Goal: Task Accomplishment & Management: Use online tool/utility

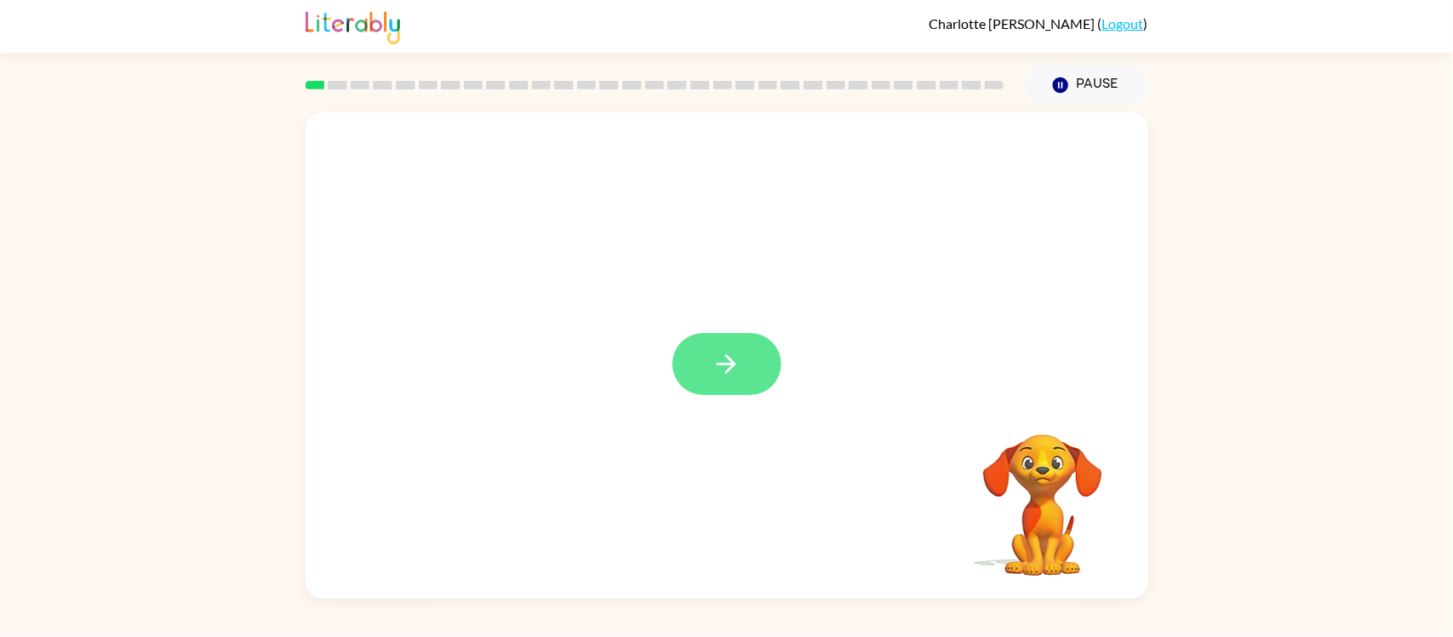
click at [740, 386] on button "button" at bounding box center [726, 364] width 109 height 62
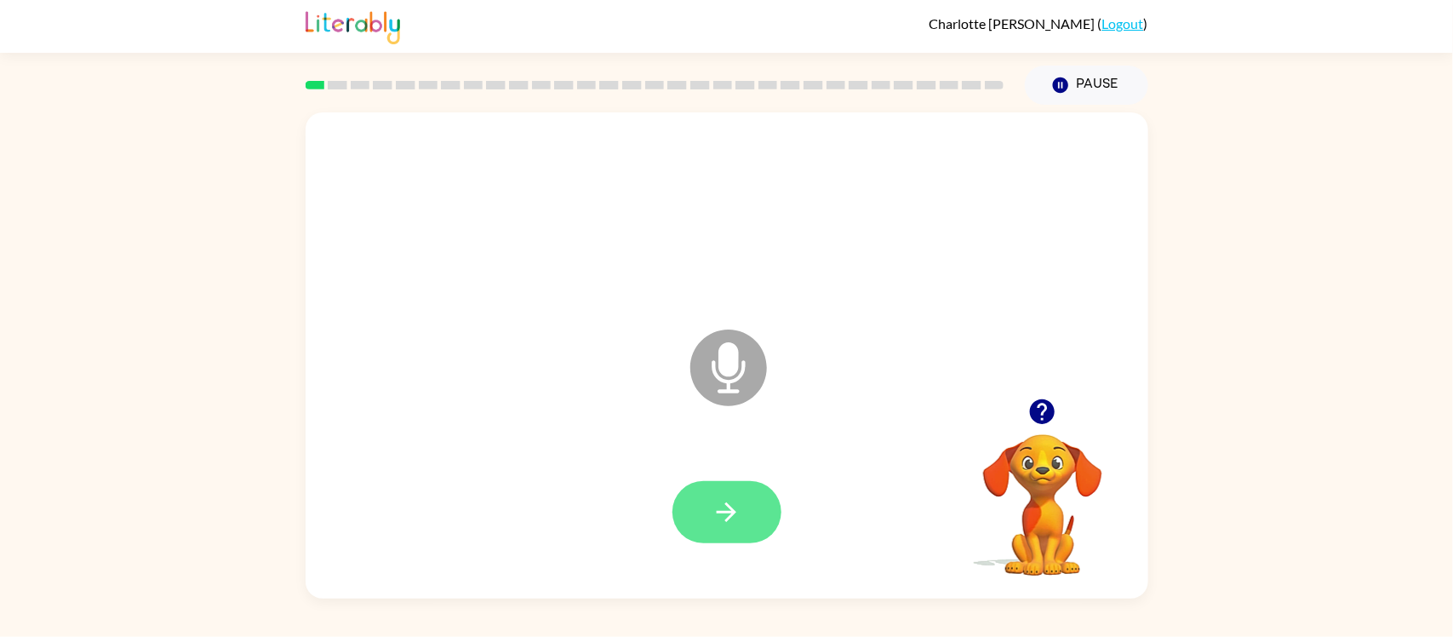
click at [711, 493] on button "button" at bounding box center [726, 512] width 109 height 62
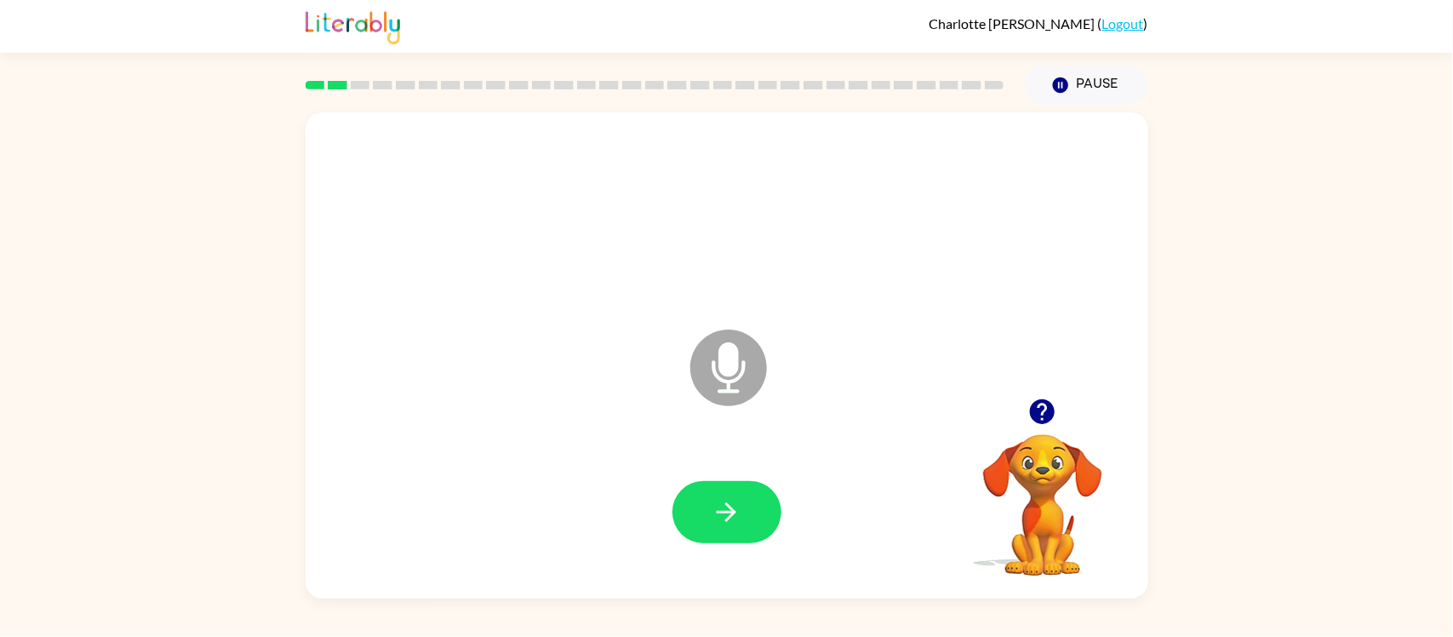
click at [711, 493] on button "button" at bounding box center [726, 512] width 109 height 62
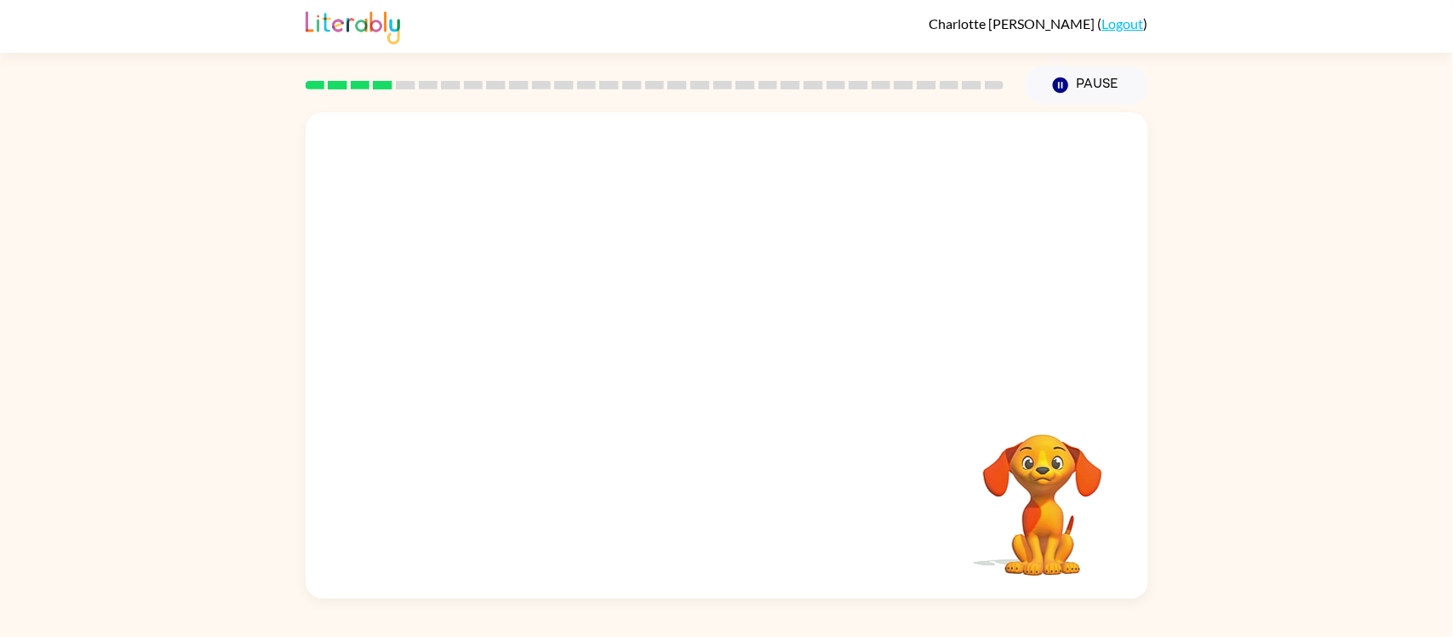
click at [711, 493] on div at bounding box center [727, 513] width 809 height 140
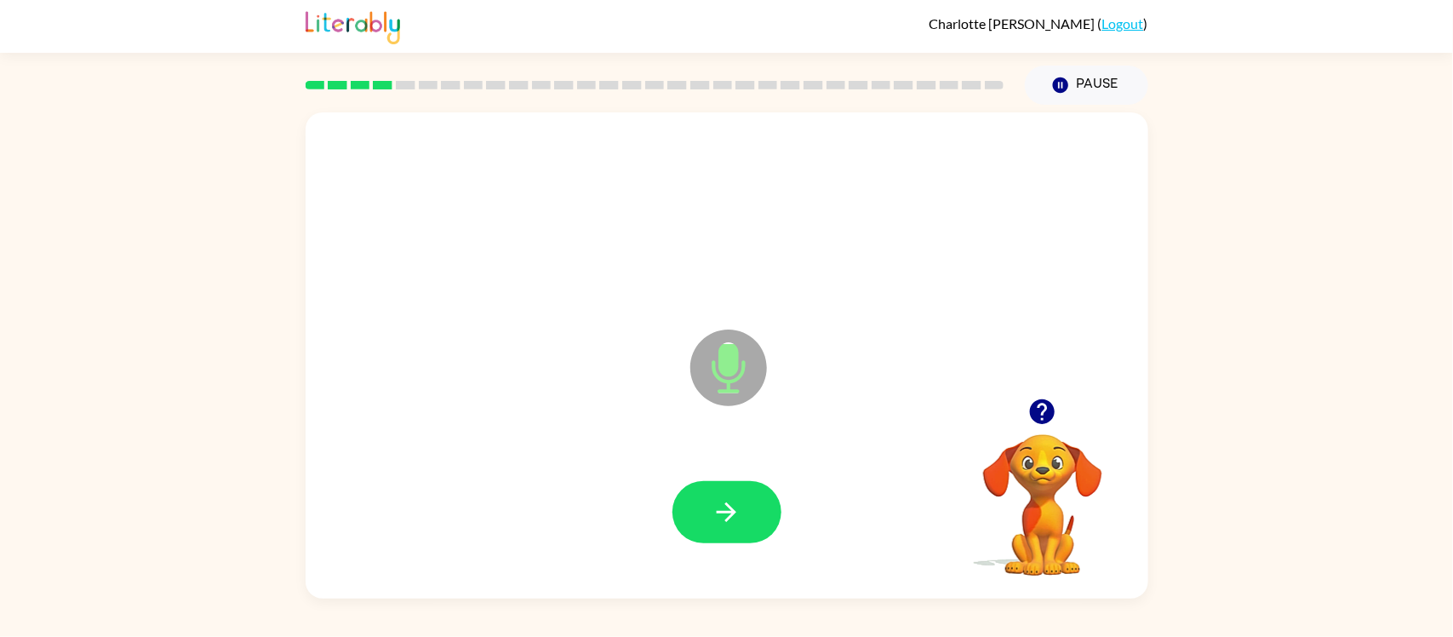
click at [711, 493] on button "button" at bounding box center [726, 512] width 109 height 62
click at [711, 493] on div at bounding box center [726, 512] width 109 height 62
click at [711, 493] on button "button" at bounding box center [726, 512] width 109 height 62
click at [1103, 89] on button "Pause Pause" at bounding box center [1086, 85] width 123 height 39
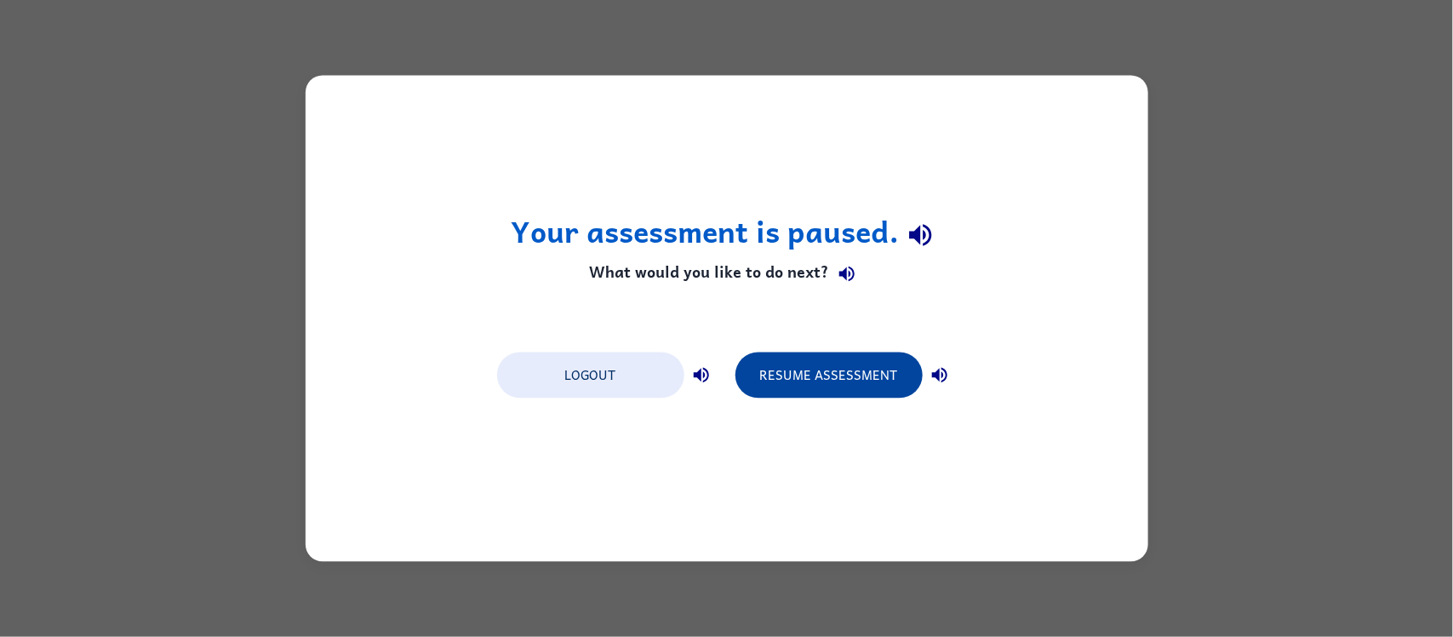
click at [820, 396] on button "Resume Assessment" at bounding box center [828, 375] width 187 height 46
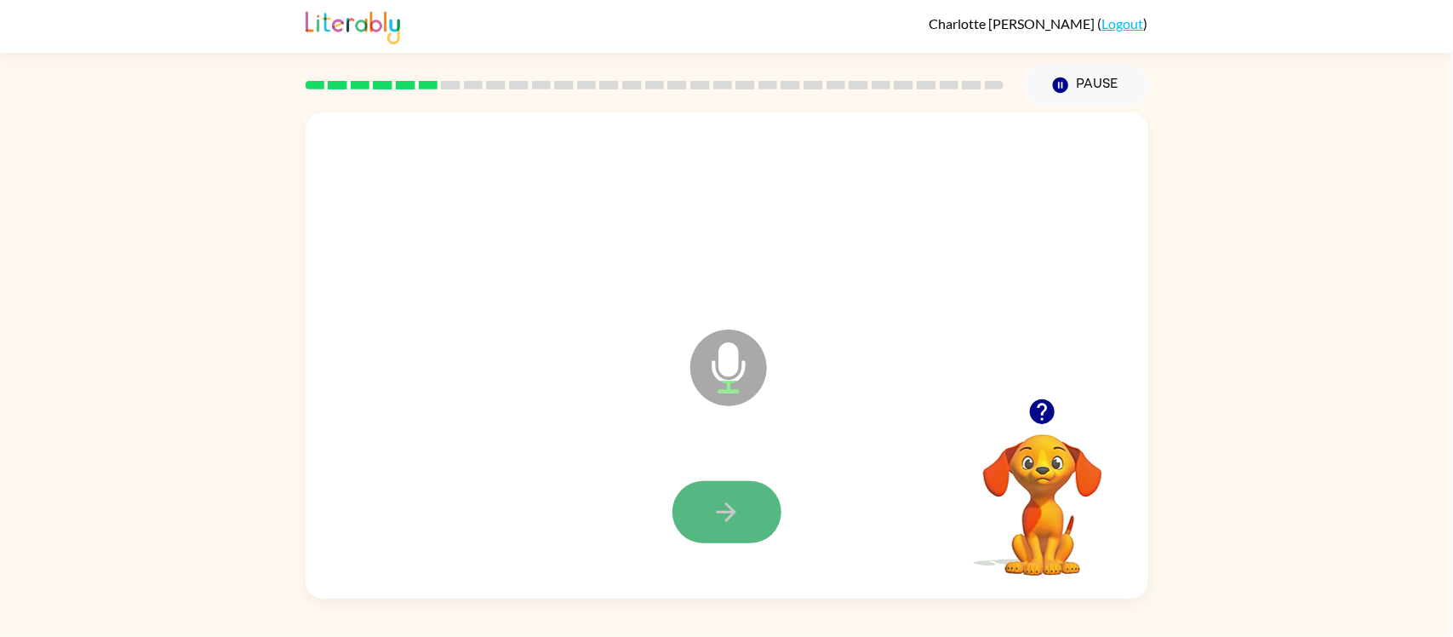
click at [740, 483] on button "button" at bounding box center [726, 512] width 109 height 62
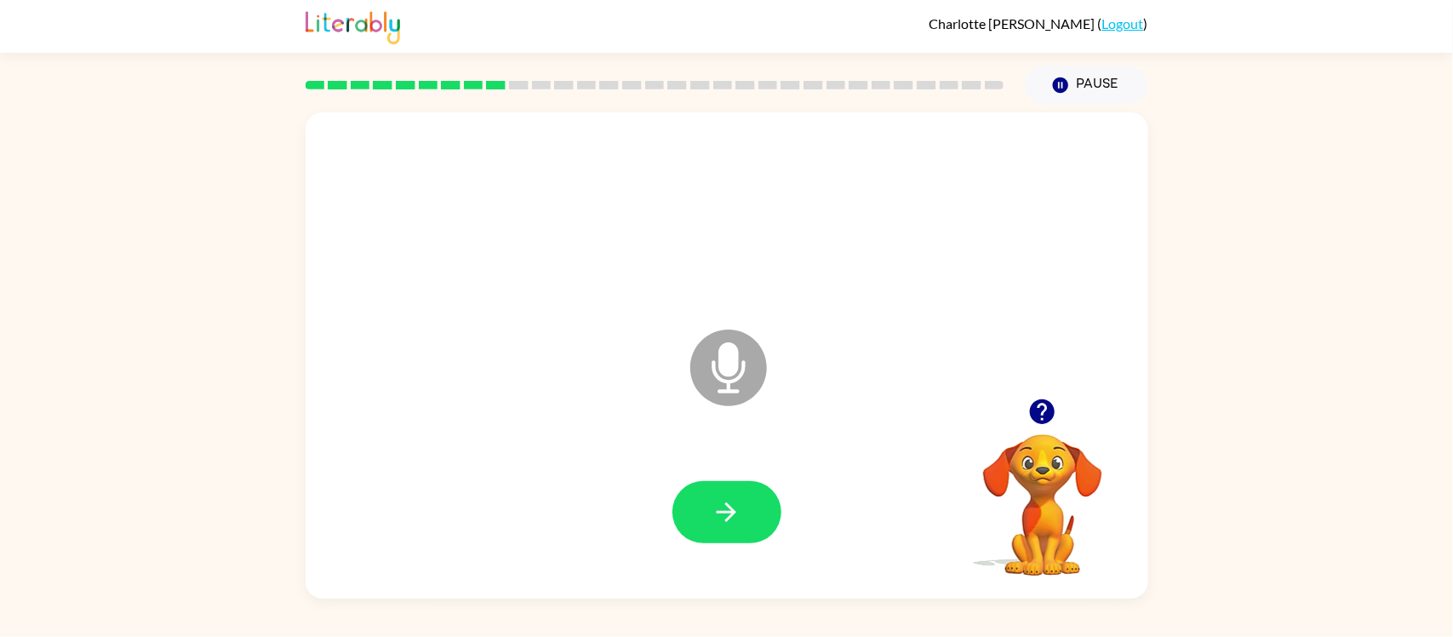
click at [1047, 412] on icon "button" at bounding box center [1042, 411] width 25 height 25
click at [734, 506] on icon "button" at bounding box center [726, 512] width 30 height 30
click at [761, 498] on button "button" at bounding box center [726, 512] width 109 height 62
click at [1036, 414] on icon "button" at bounding box center [1042, 411] width 25 height 25
click at [758, 510] on button "button" at bounding box center [726, 512] width 109 height 62
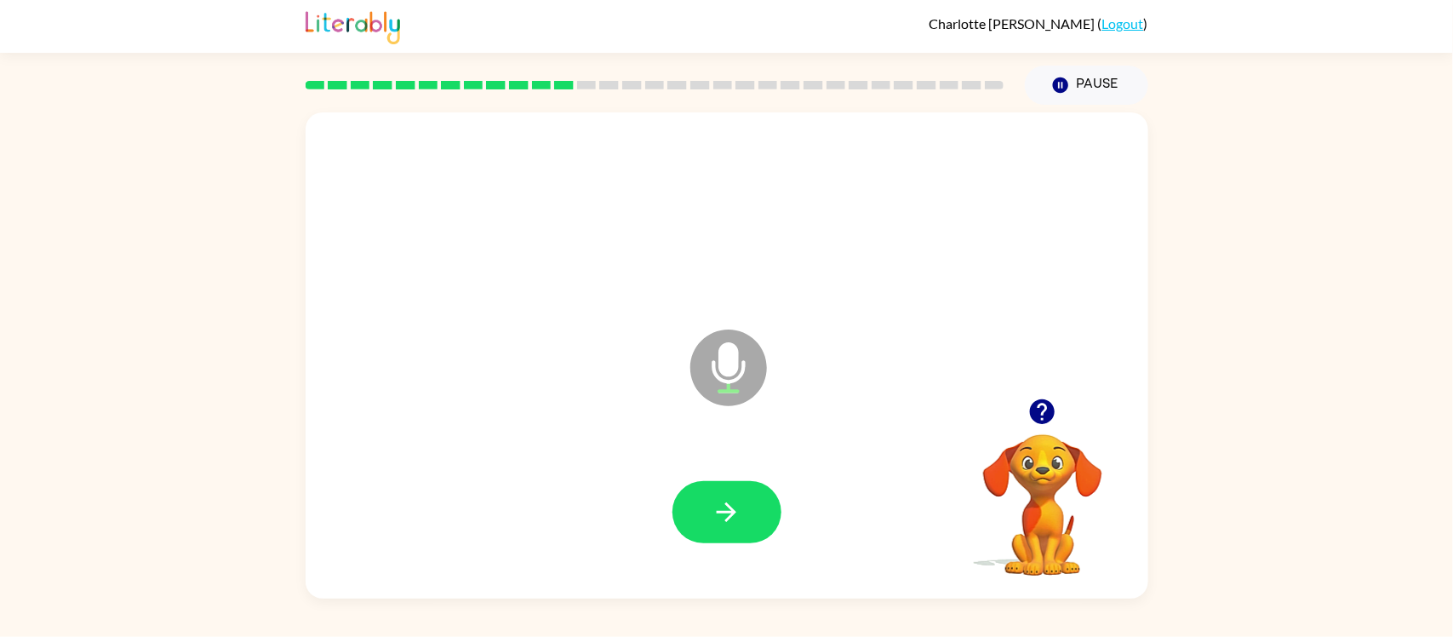
click at [758, 510] on button "button" at bounding box center [726, 512] width 109 height 62
click at [694, 529] on button "button" at bounding box center [726, 512] width 109 height 62
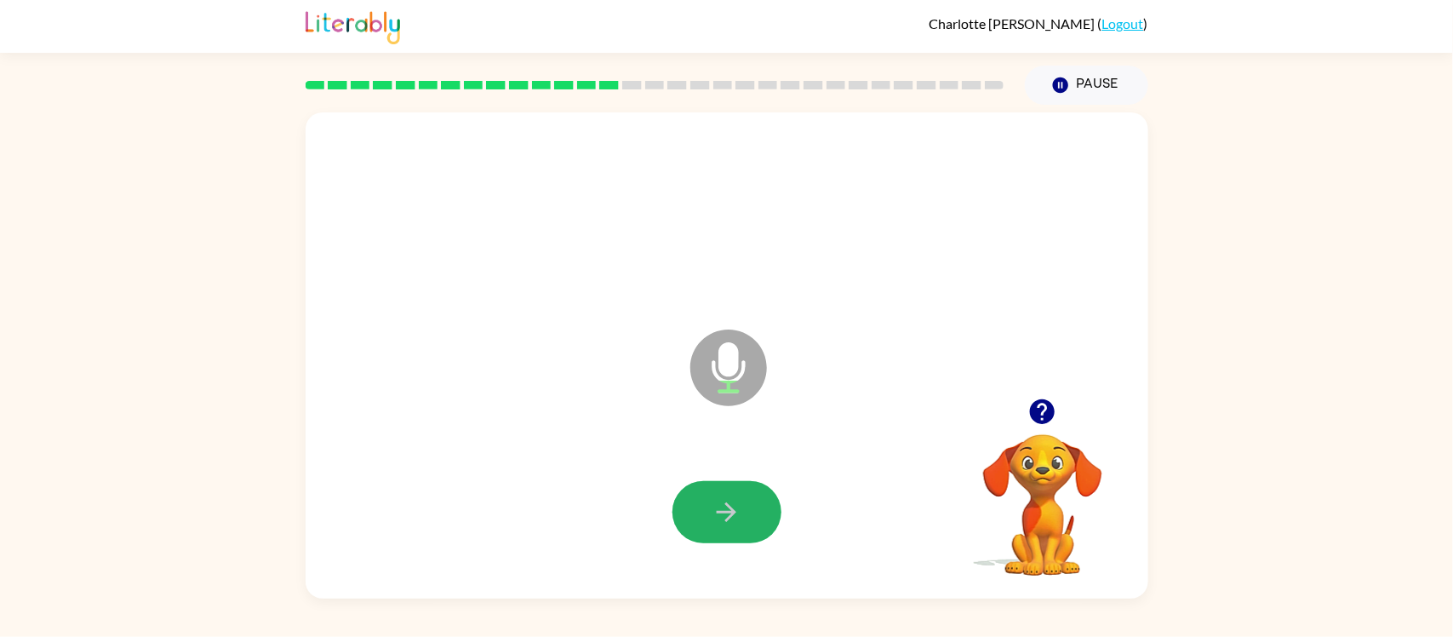
click at [694, 529] on button "button" at bounding box center [726, 512] width 109 height 62
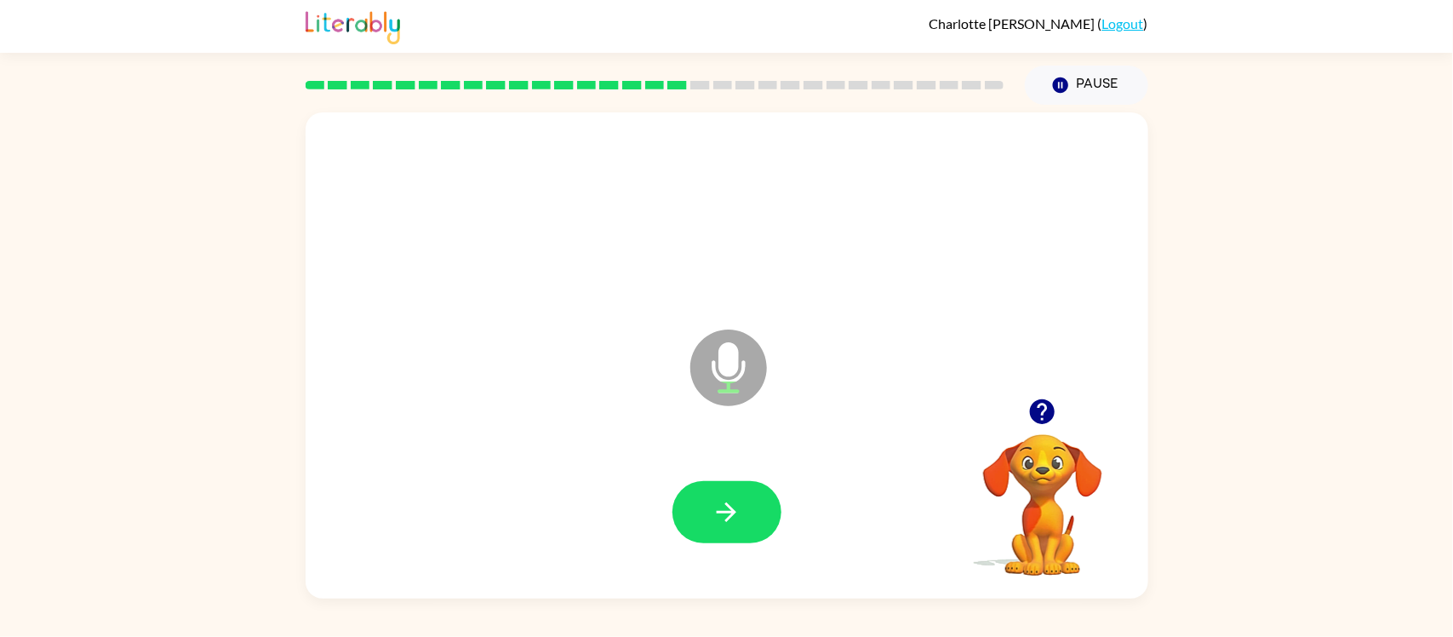
click at [694, 529] on button "button" at bounding box center [726, 512] width 109 height 62
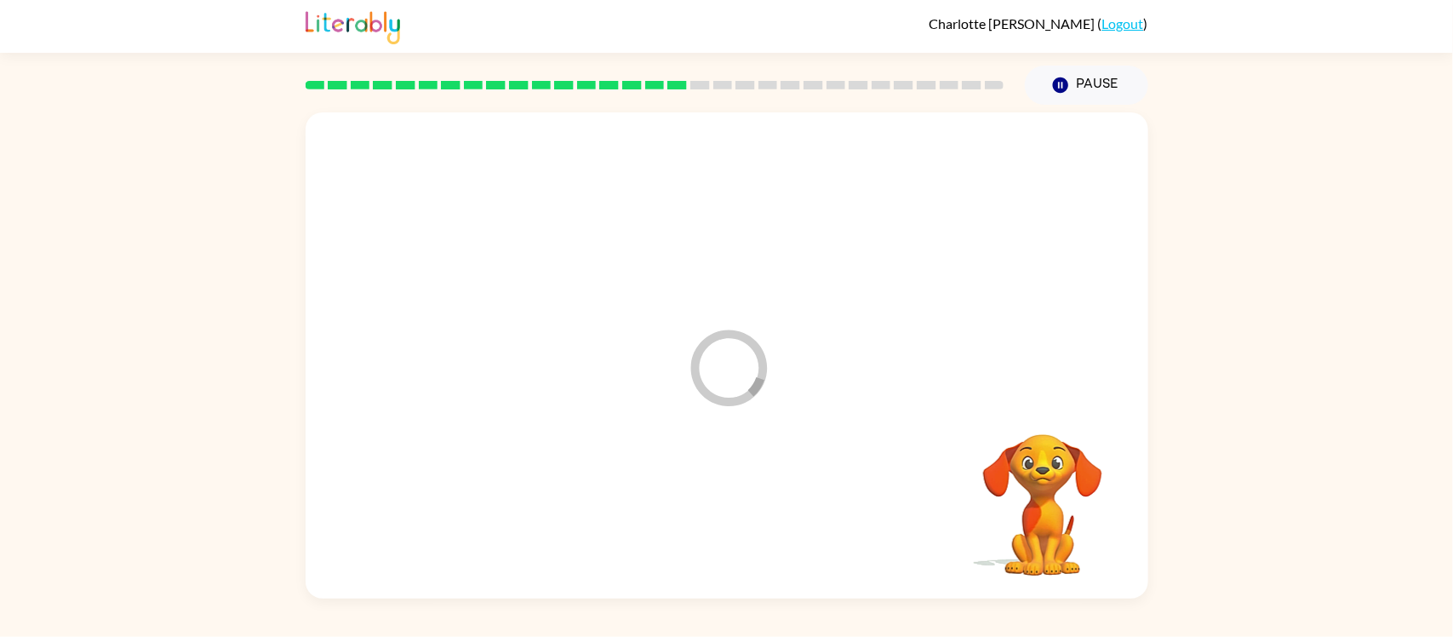
click at [694, 529] on div at bounding box center [727, 513] width 809 height 140
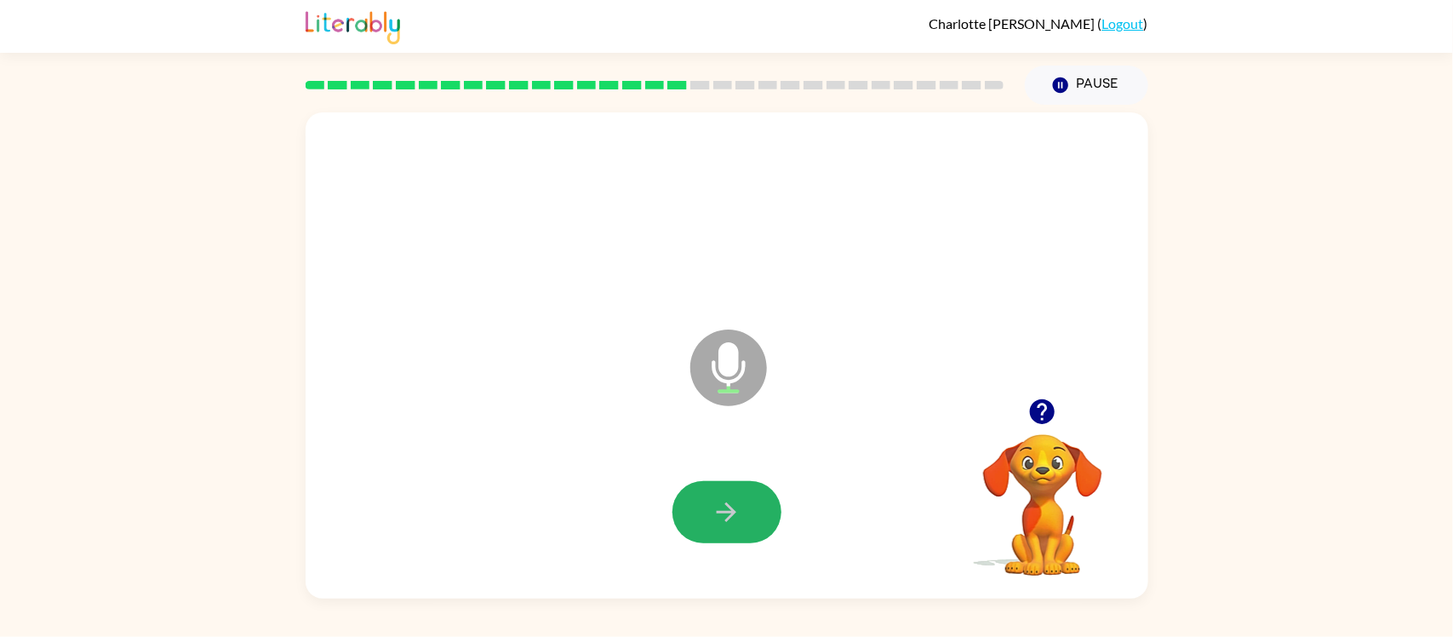
click at [694, 529] on button "button" at bounding box center [726, 512] width 109 height 62
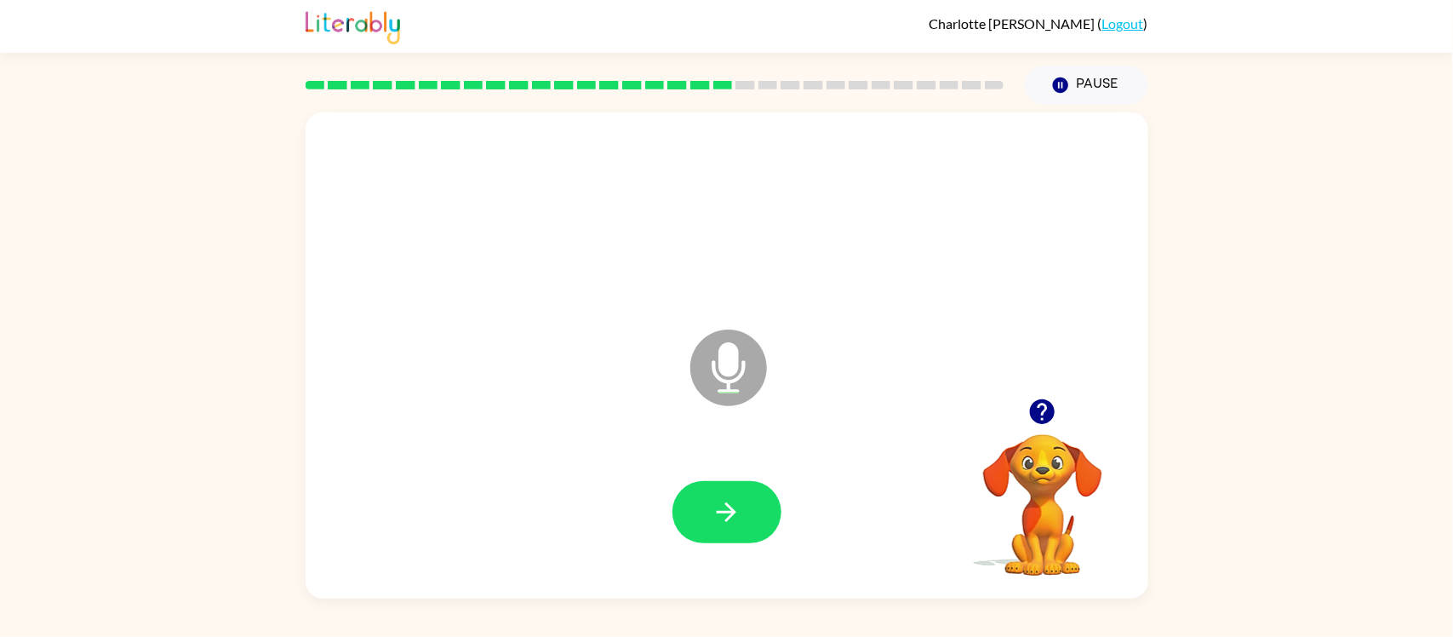
click at [694, 529] on button "button" at bounding box center [726, 512] width 109 height 62
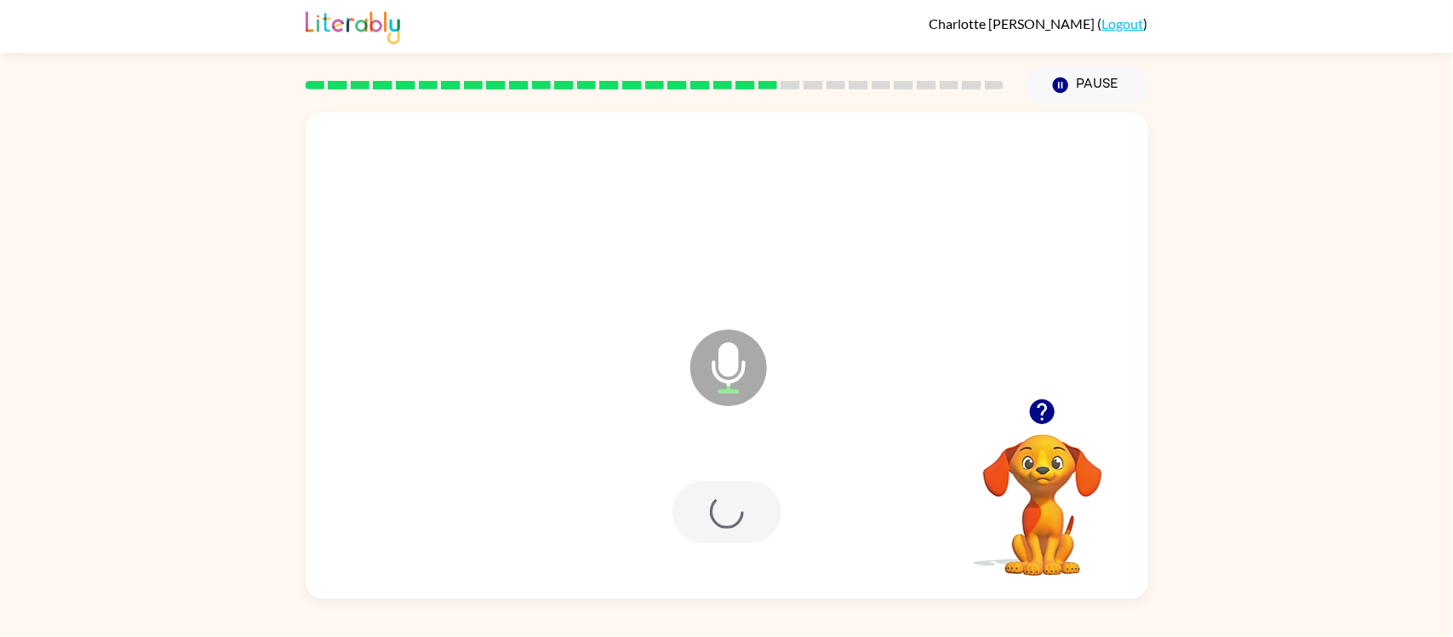
click at [694, 529] on div at bounding box center [726, 512] width 109 height 62
click at [694, 529] on button "button" at bounding box center [726, 512] width 109 height 62
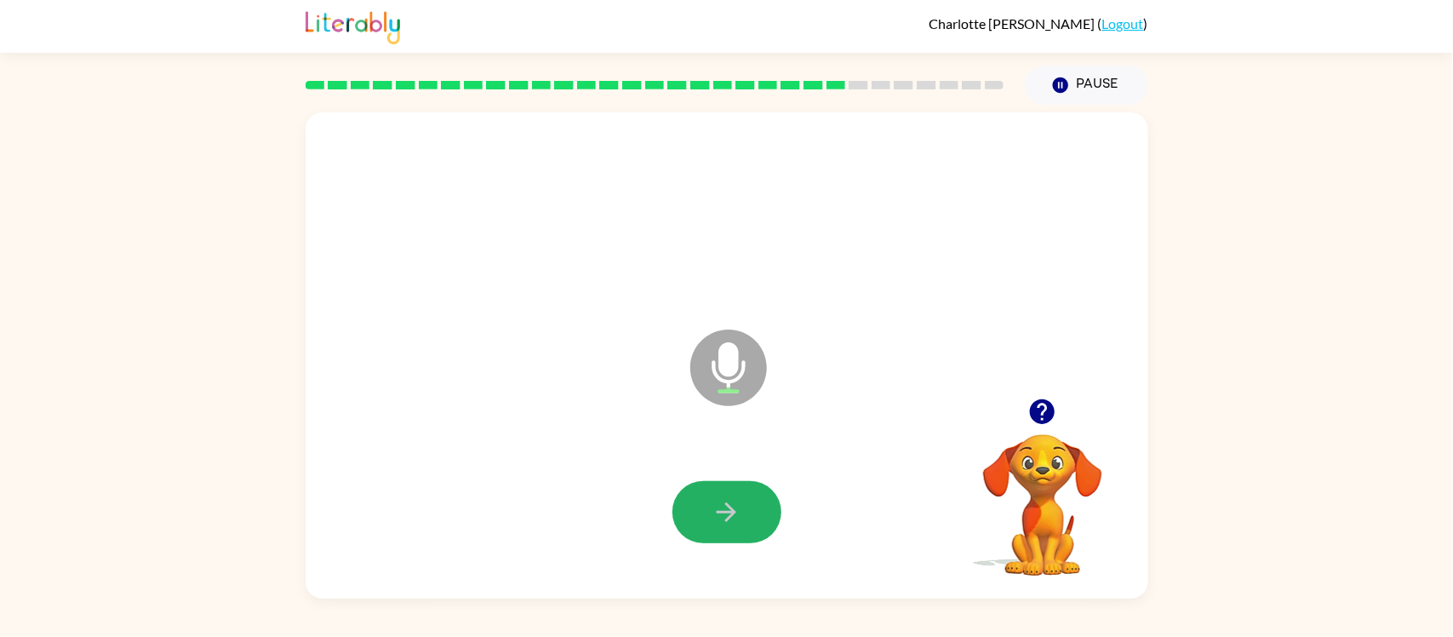
click at [694, 529] on button "button" at bounding box center [726, 512] width 109 height 62
click at [719, 513] on icon "button" at bounding box center [727, 512] width 20 height 20
click at [711, 495] on button "button" at bounding box center [726, 512] width 109 height 62
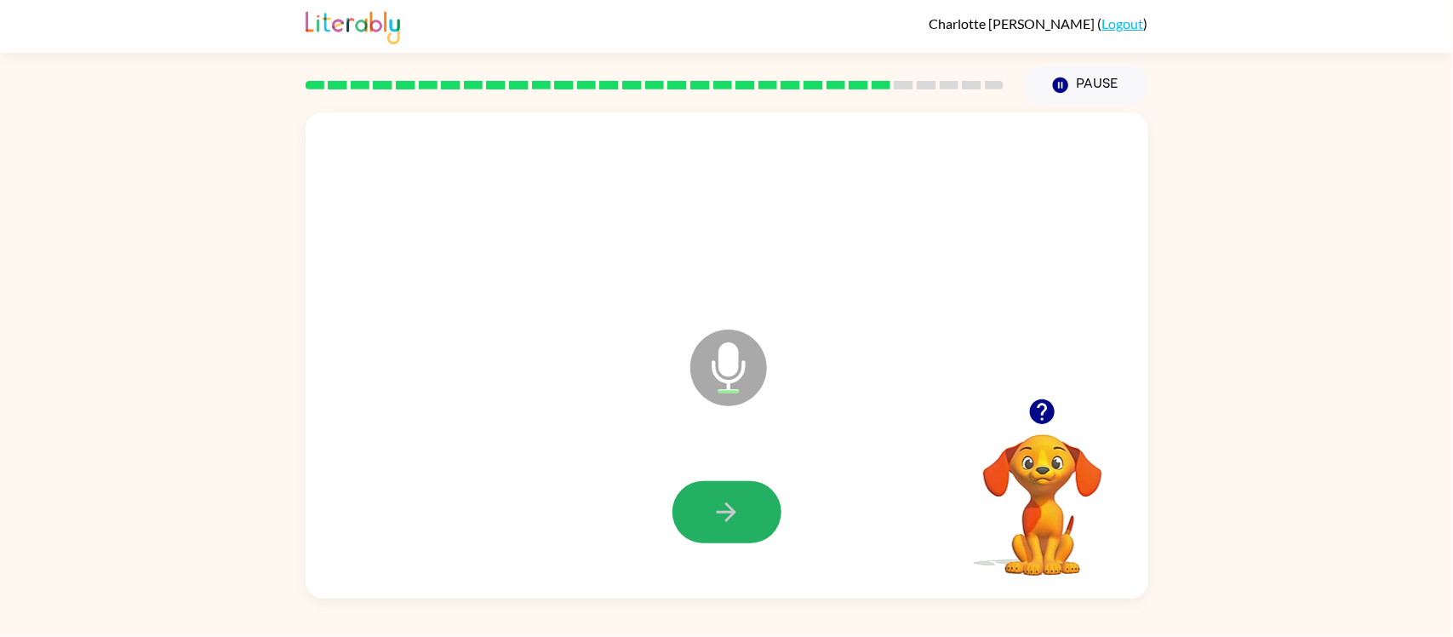
click at [711, 495] on button "button" at bounding box center [726, 512] width 109 height 62
click at [1035, 397] on icon "button" at bounding box center [1042, 412] width 30 height 30
click at [723, 506] on icon "button" at bounding box center [726, 512] width 30 height 30
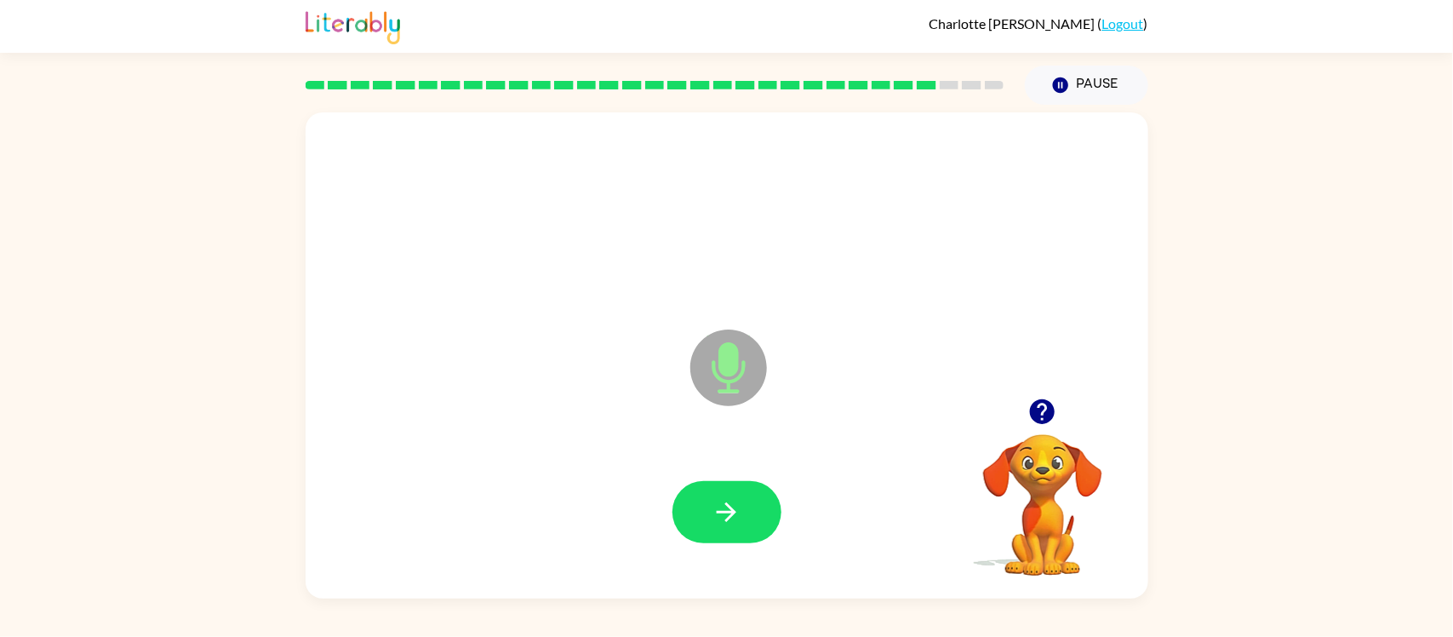
click at [723, 506] on icon "button" at bounding box center [726, 512] width 30 height 30
click at [613, 513] on div at bounding box center [727, 513] width 809 height 140
click at [1043, 395] on button "button" at bounding box center [1041, 411] width 43 height 43
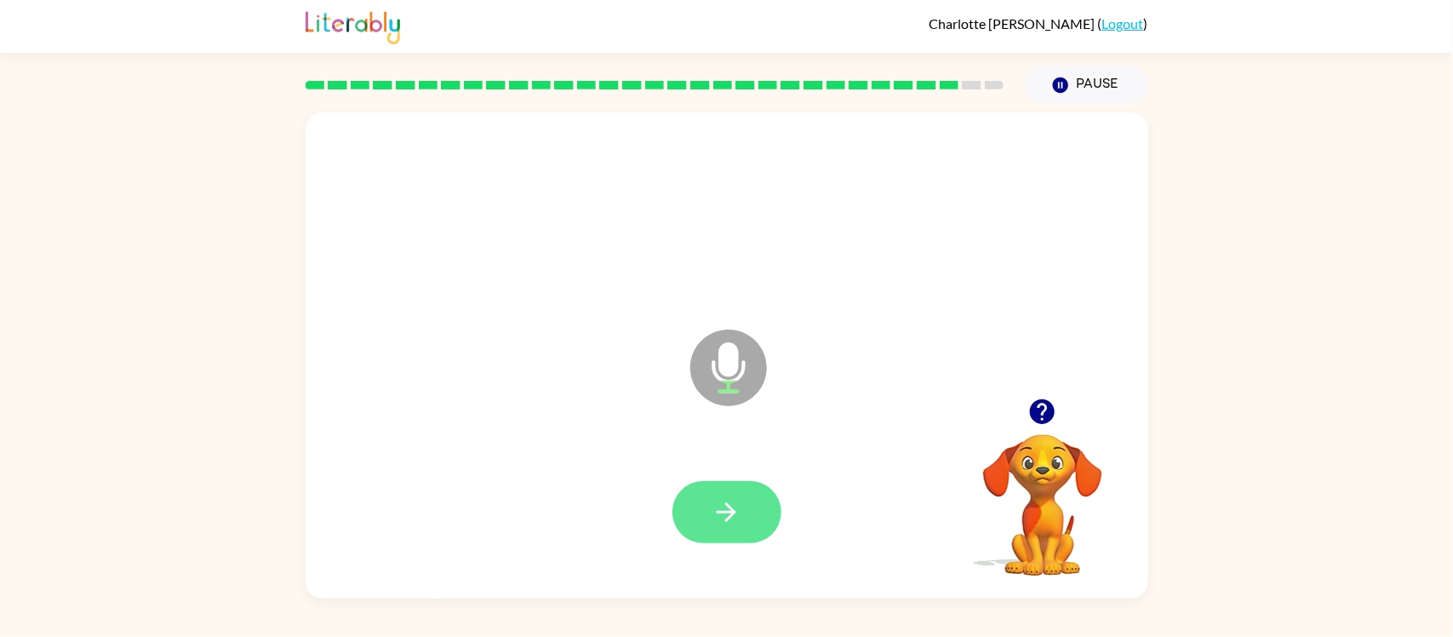
click at [719, 540] on button "button" at bounding box center [726, 512] width 109 height 62
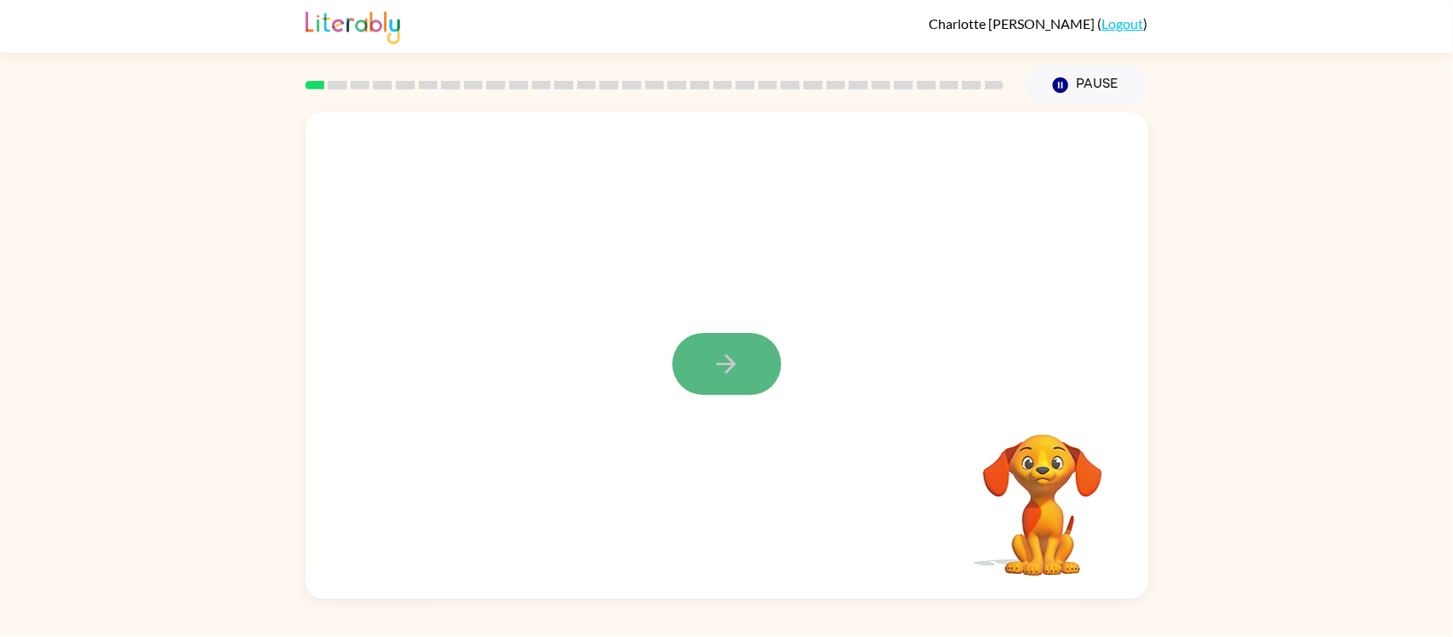
click at [717, 344] on button "button" at bounding box center [726, 364] width 109 height 62
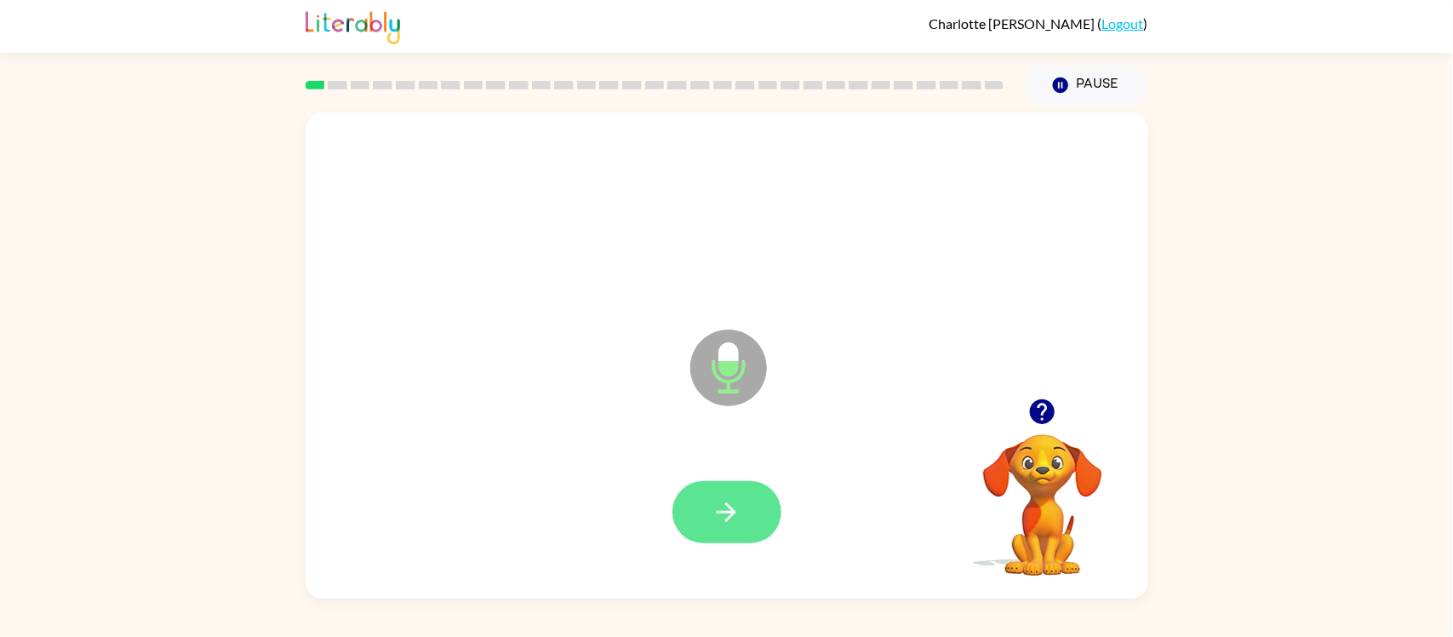
click at [726, 492] on button "button" at bounding box center [726, 512] width 109 height 62
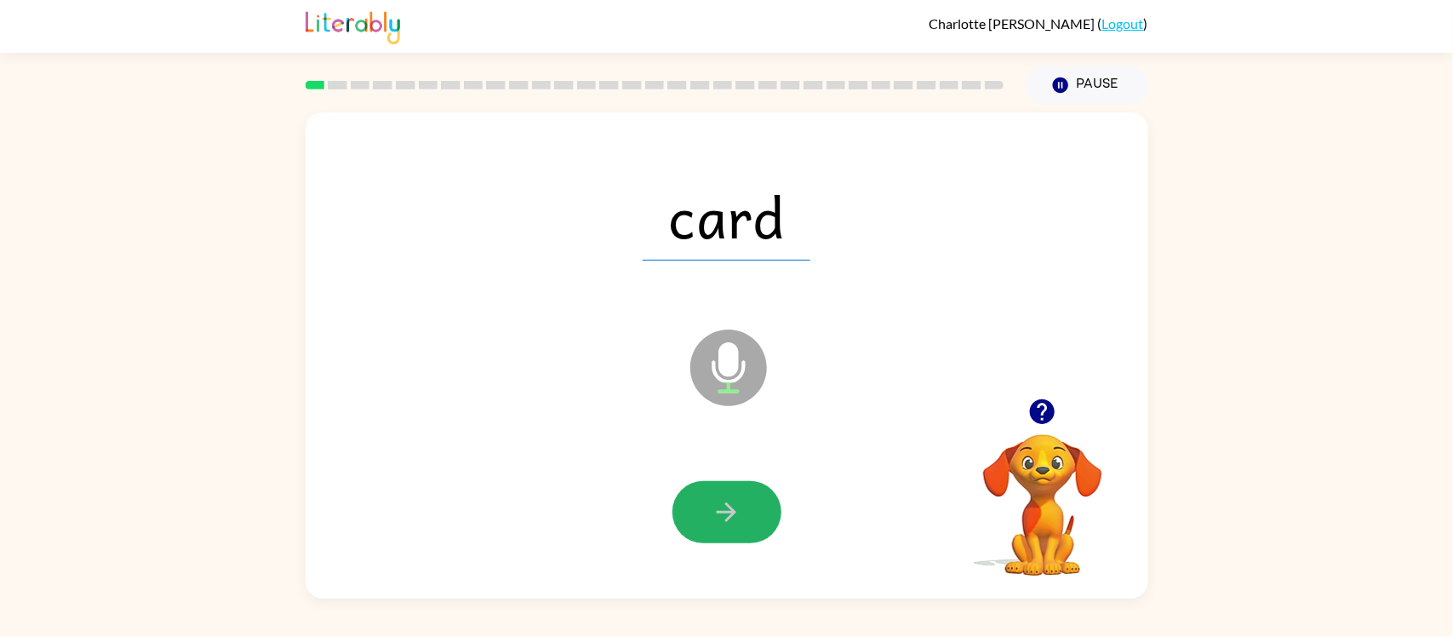
click at [726, 492] on button "button" at bounding box center [726, 512] width 109 height 62
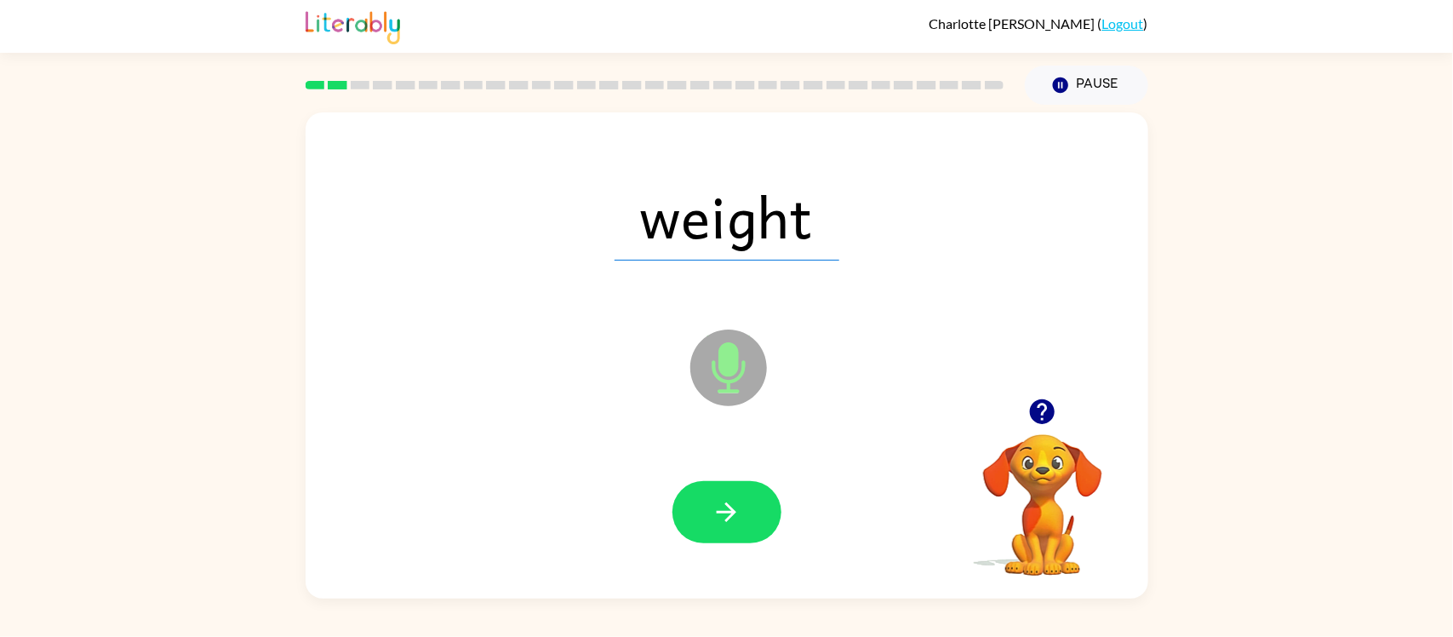
click at [726, 492] on button "button" at bounding box center [726, 512] width 109 height 62
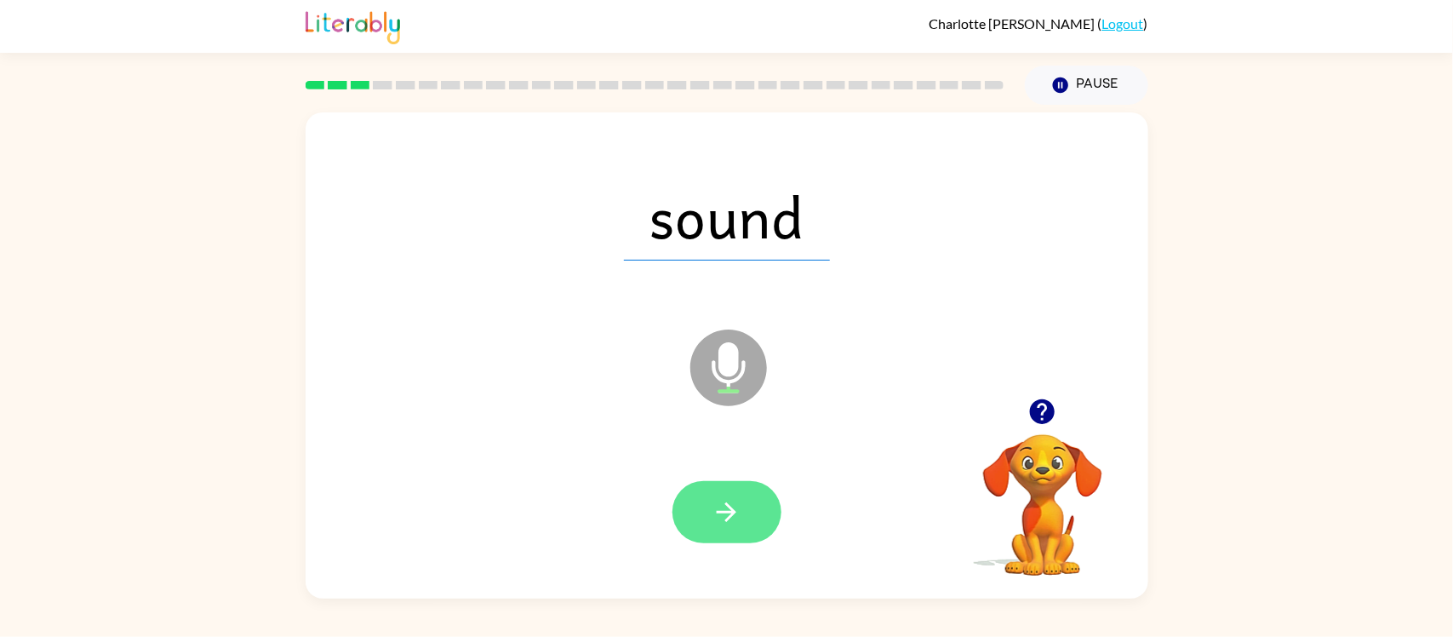
click at [727, 493] on button "button" at bounding box center [726, 512] width 109 height 62
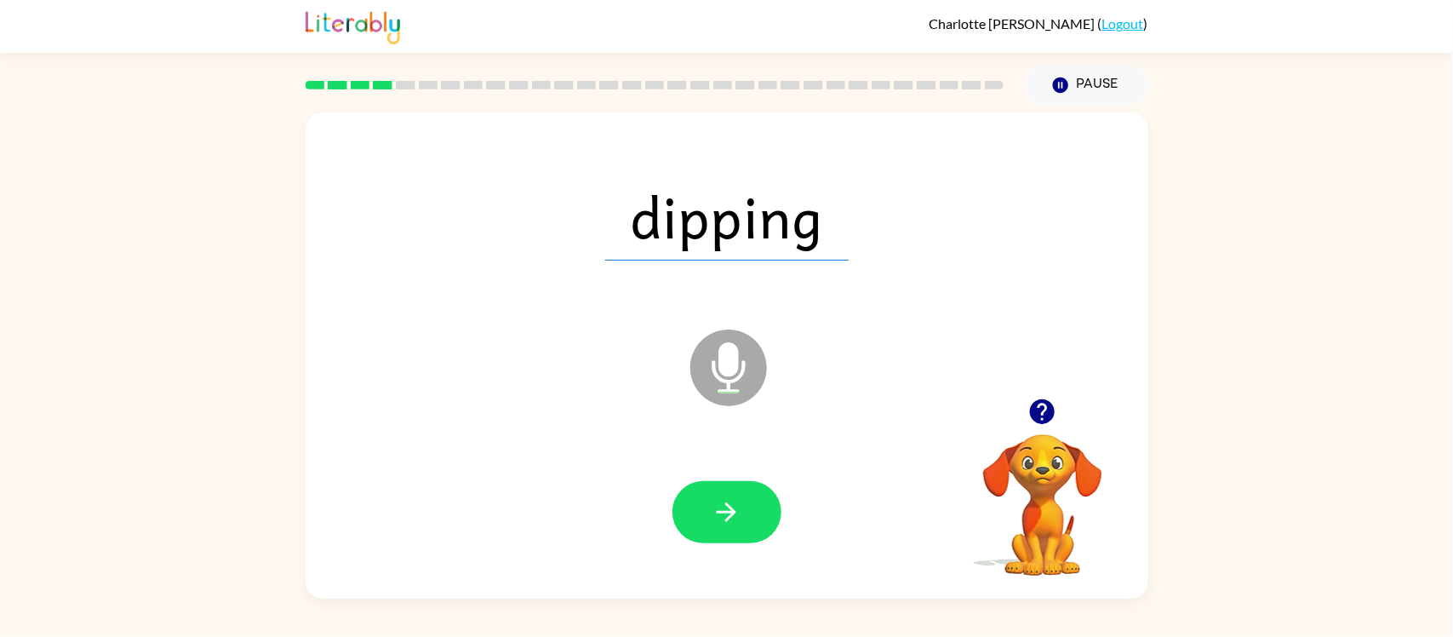
click at [727, 493] on button "button" at bounding box center [726, 512] width 109 height 62
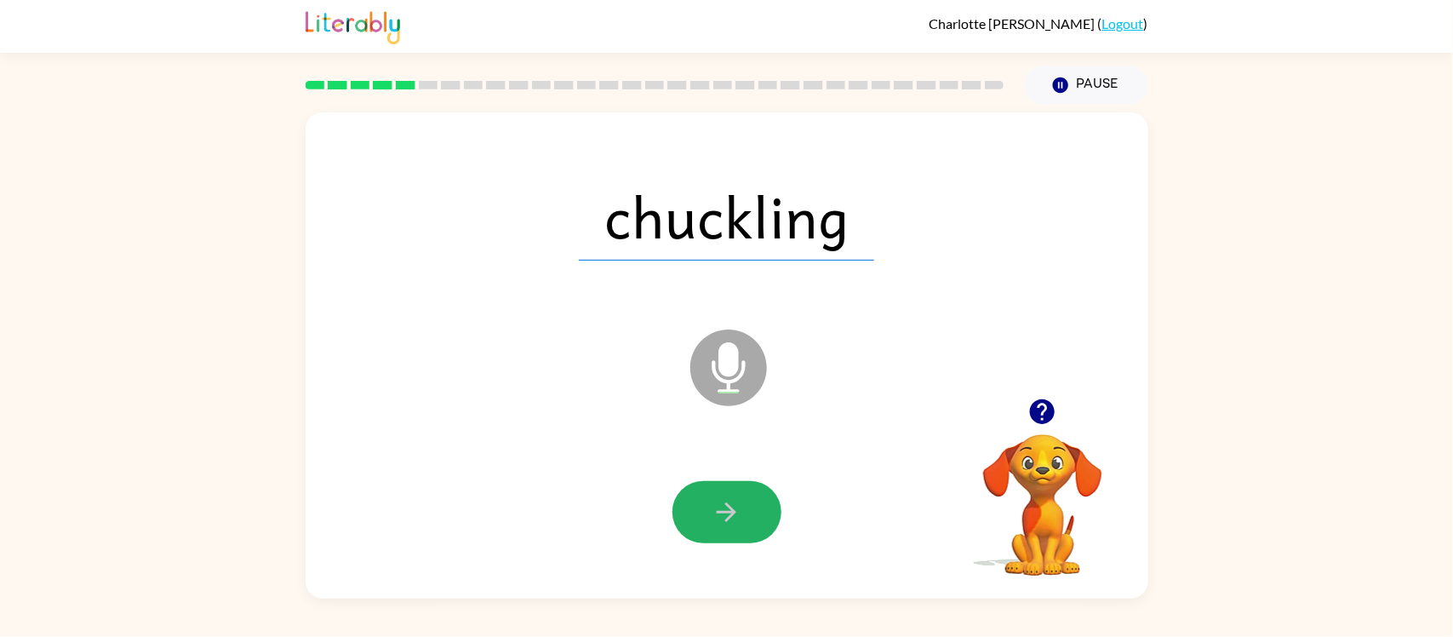
click at [727, 493] on button "button" at bounding box center [726, 512] width 109 height 62
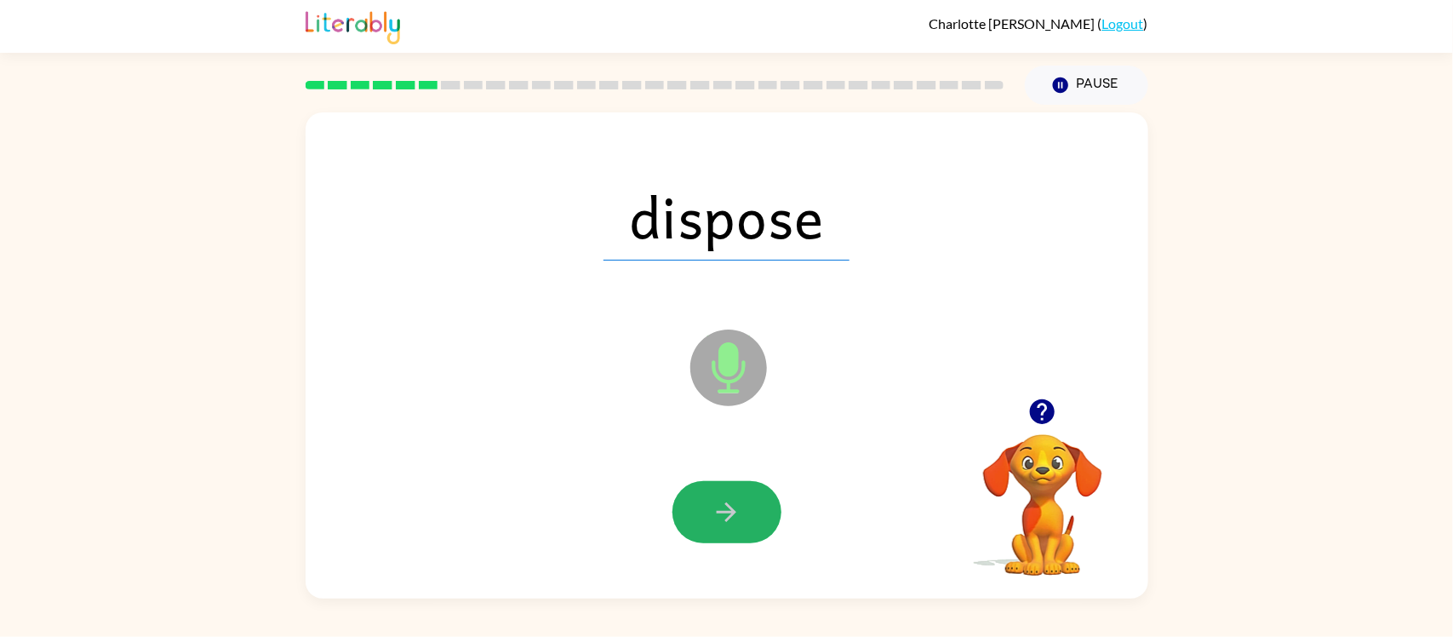
click at [727, 493] on button "button" at bounding box center [726, 512] width 109 height 62
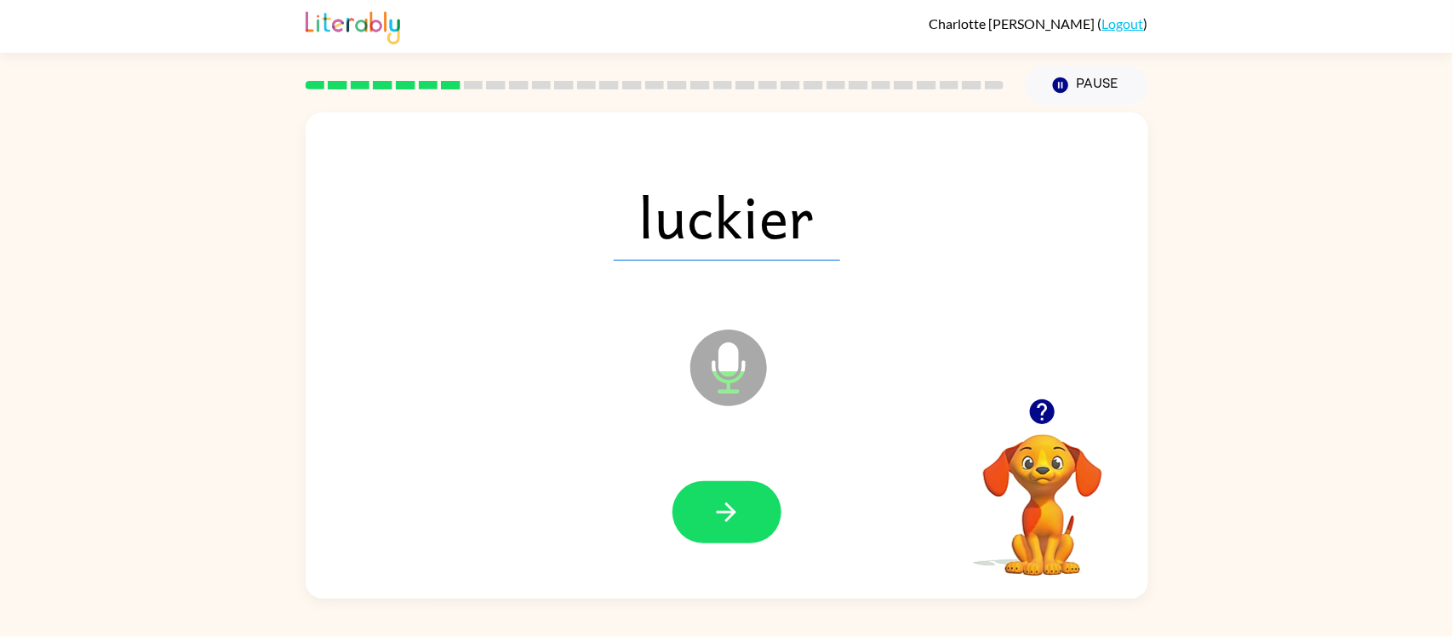
click at [727, 493] on button "button" at bounding box center [726, 512] width 109 height 62
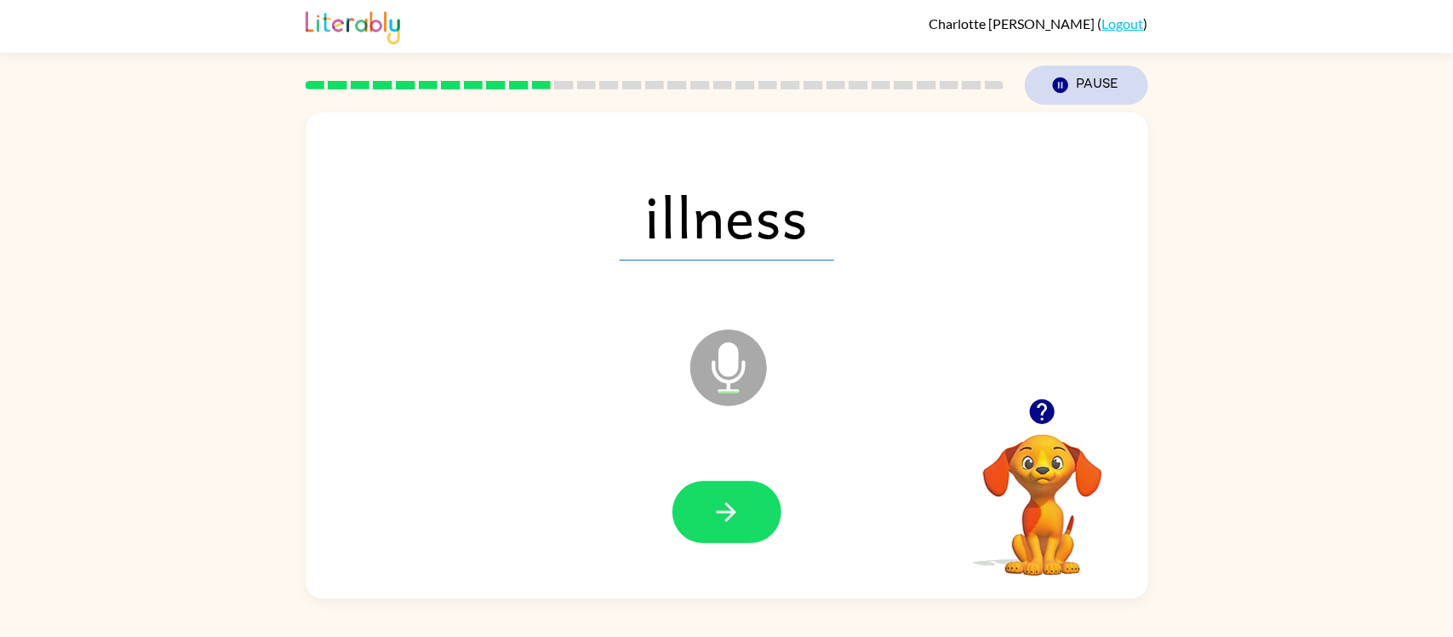
click at [1113, 85] on button "Pause Pause" at bounding box center [1086, 85] width 123 height 39
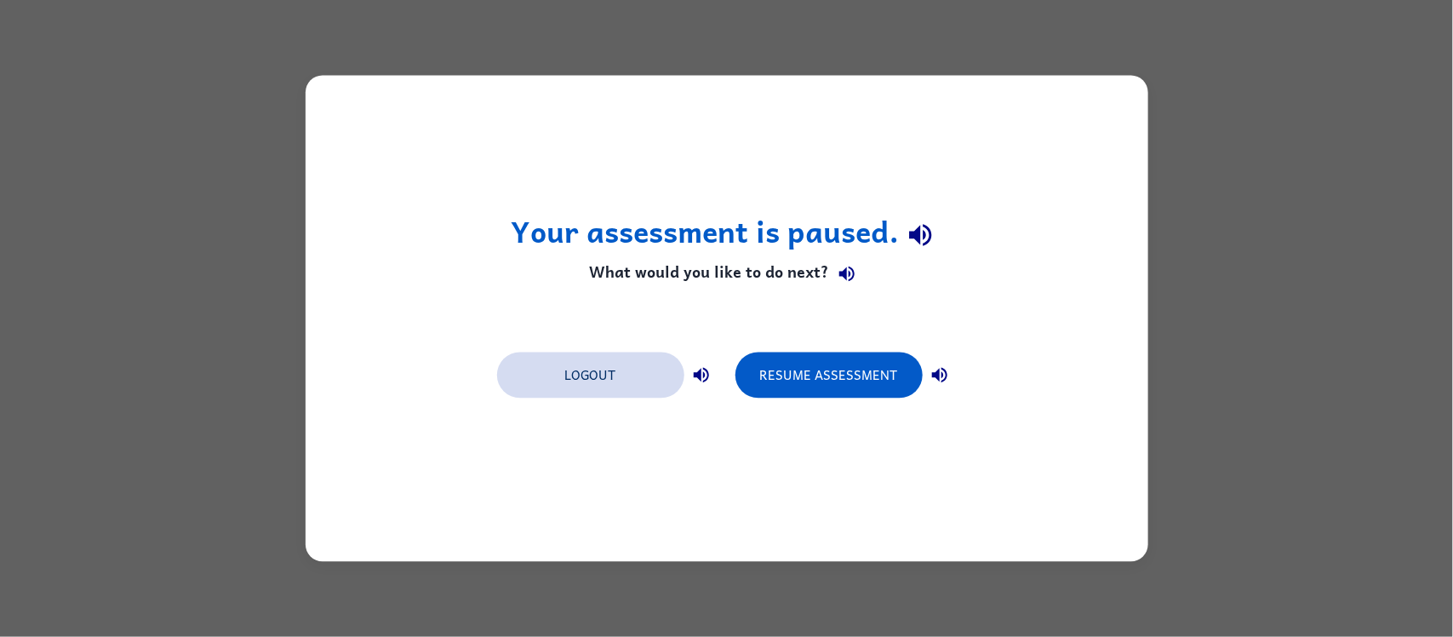
click at [551, 393] on button "Logout" at bounding box center [590, 375] width 187 height 46
